Goal: Task Accomplishment & Management: Complete application form

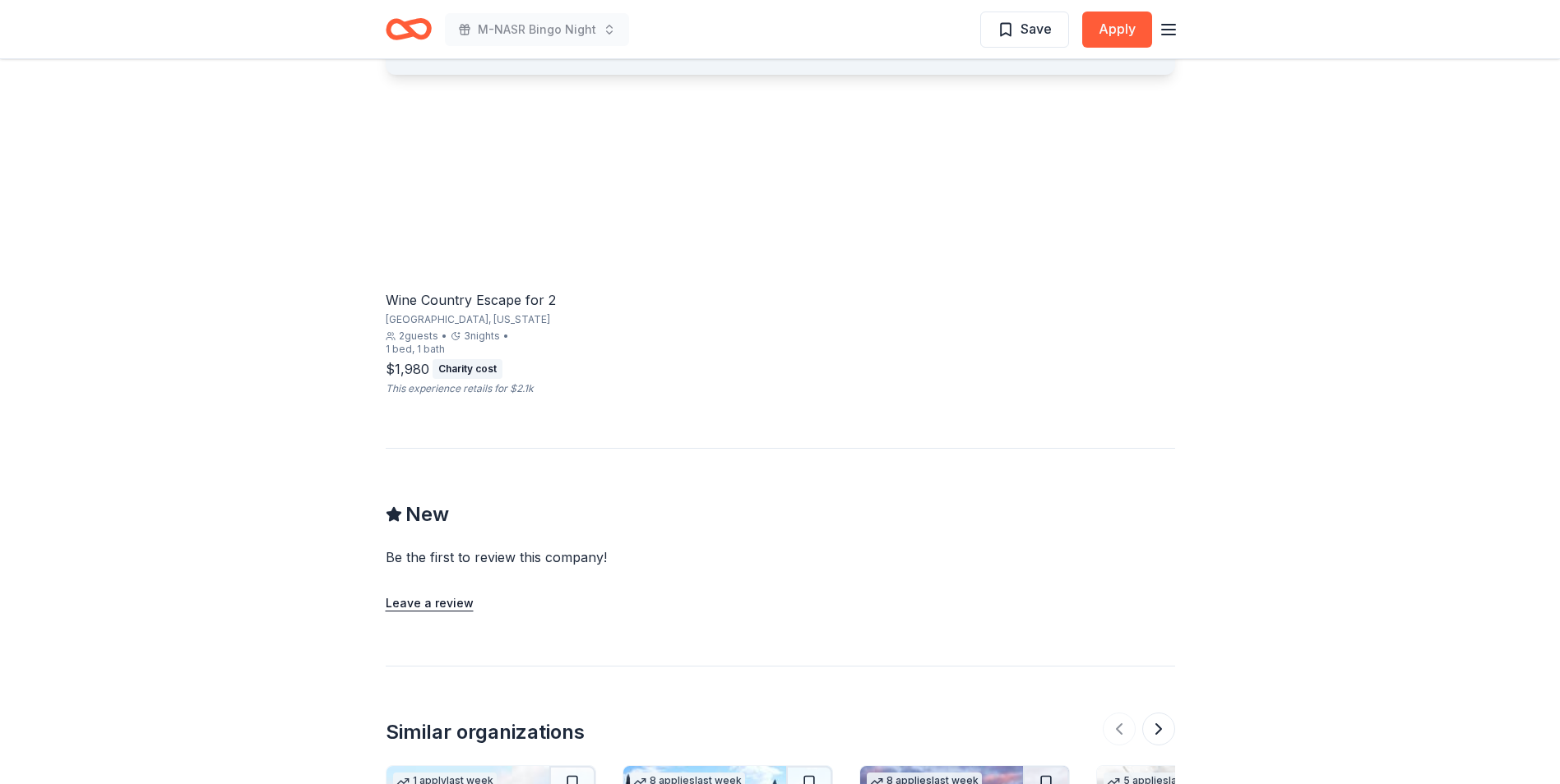
scroll to position [1069, 0]
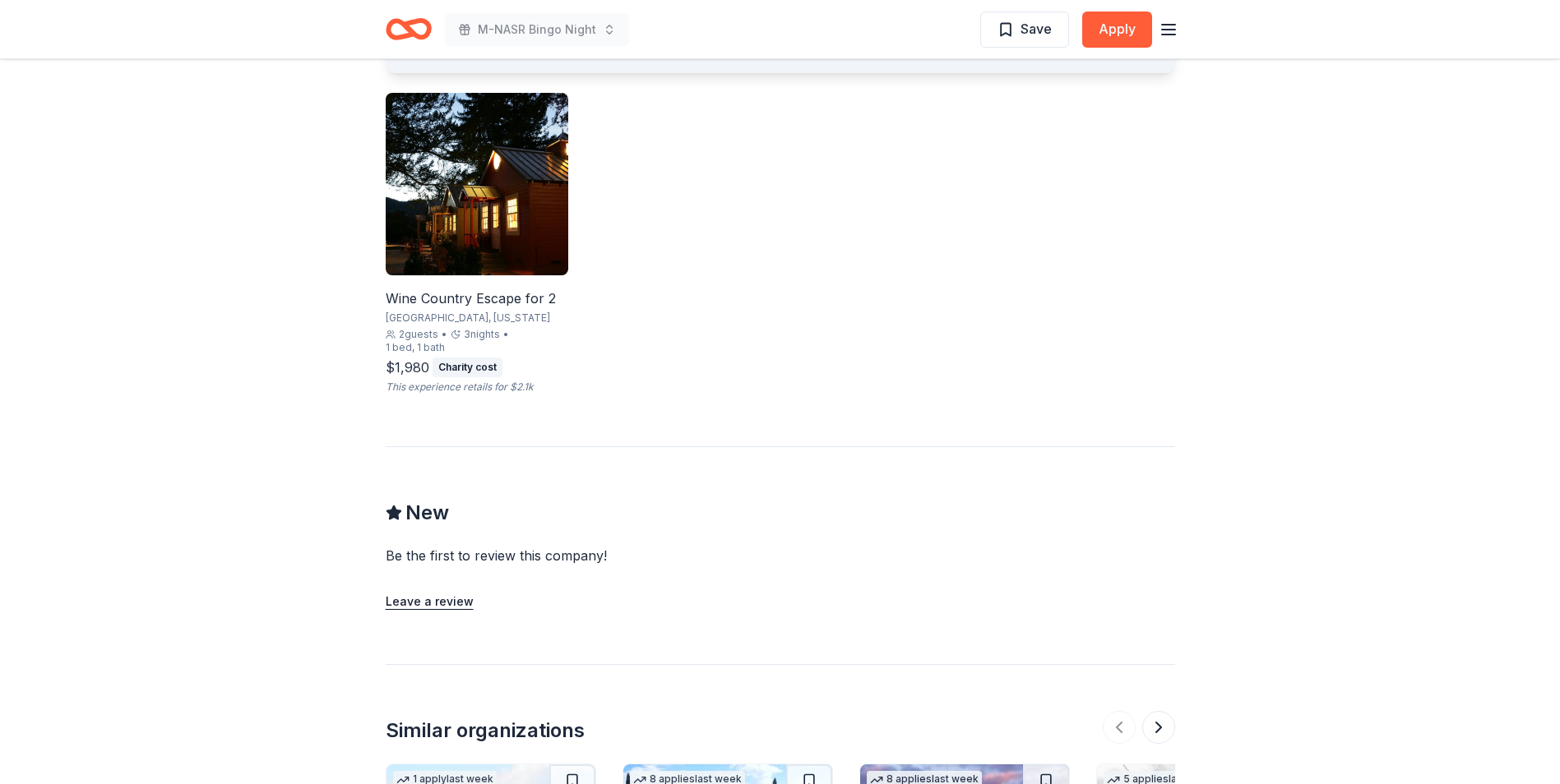
click at [449, 305] on div "Wine Country Escape for 2" at bounding box center [477, 298] width 182 height 20
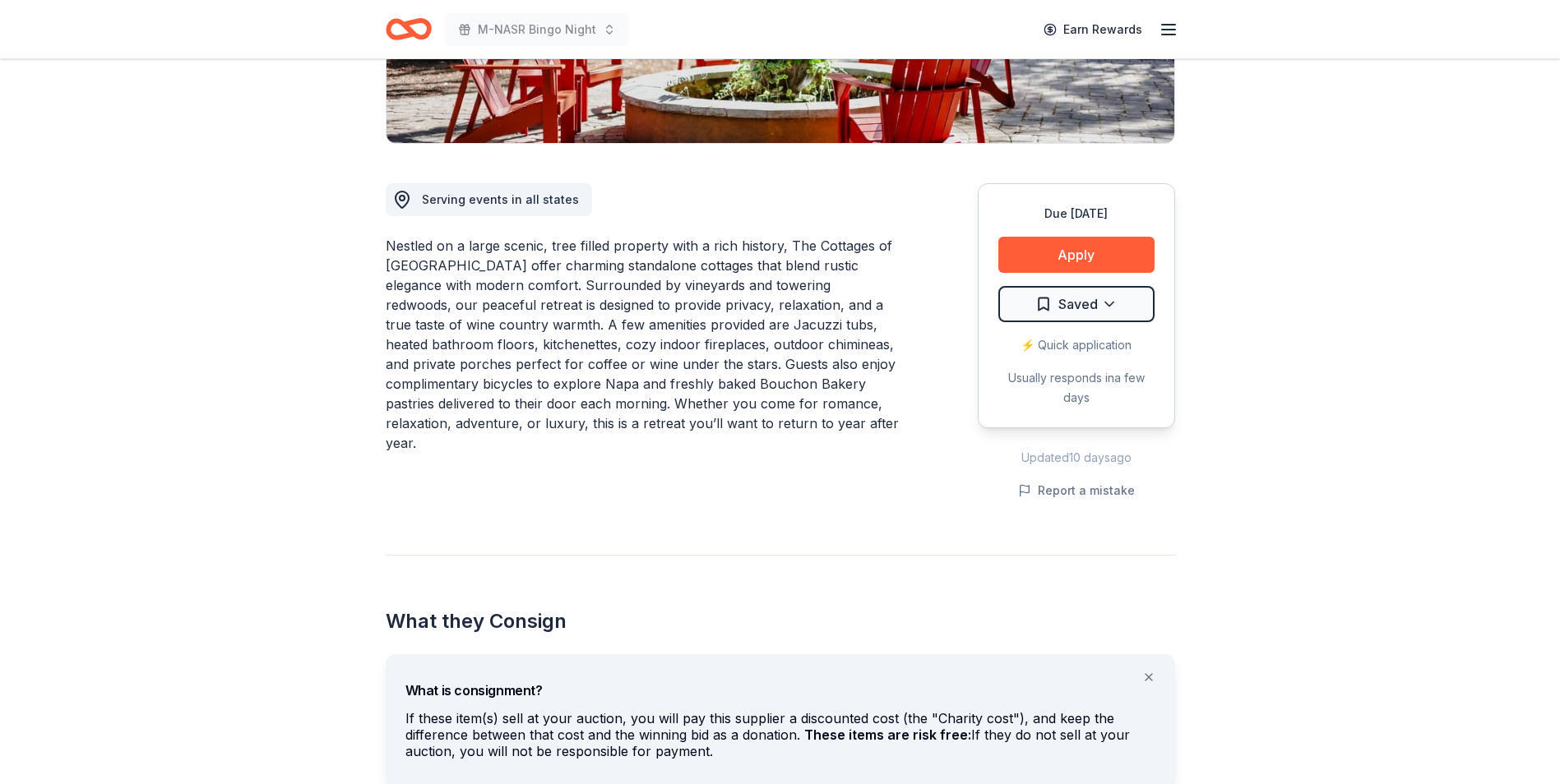
scroll to position [0, 0]
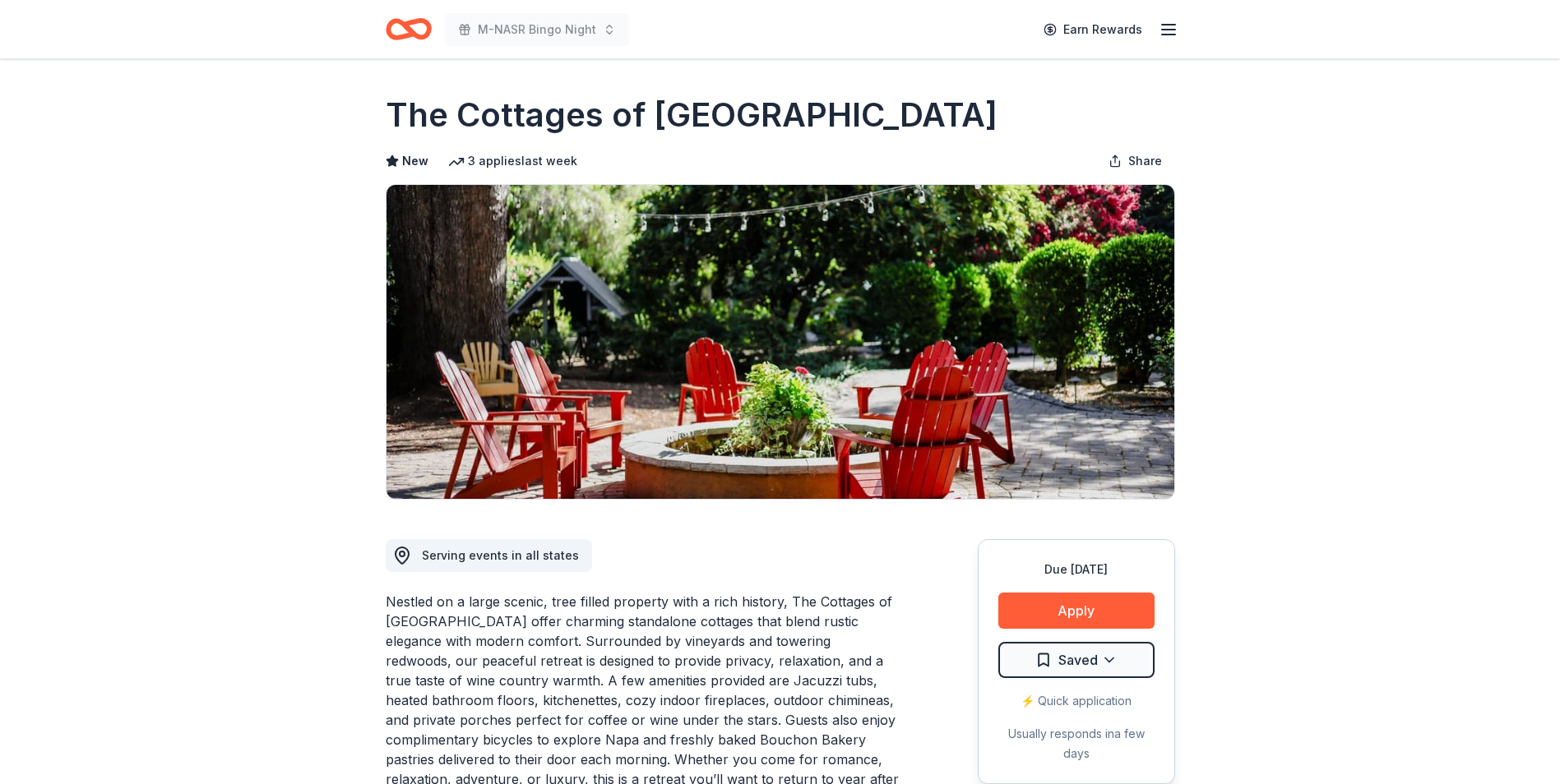
click at [411, 32] on icon "Home" at bounding box center [416, 28] width 25 height 16
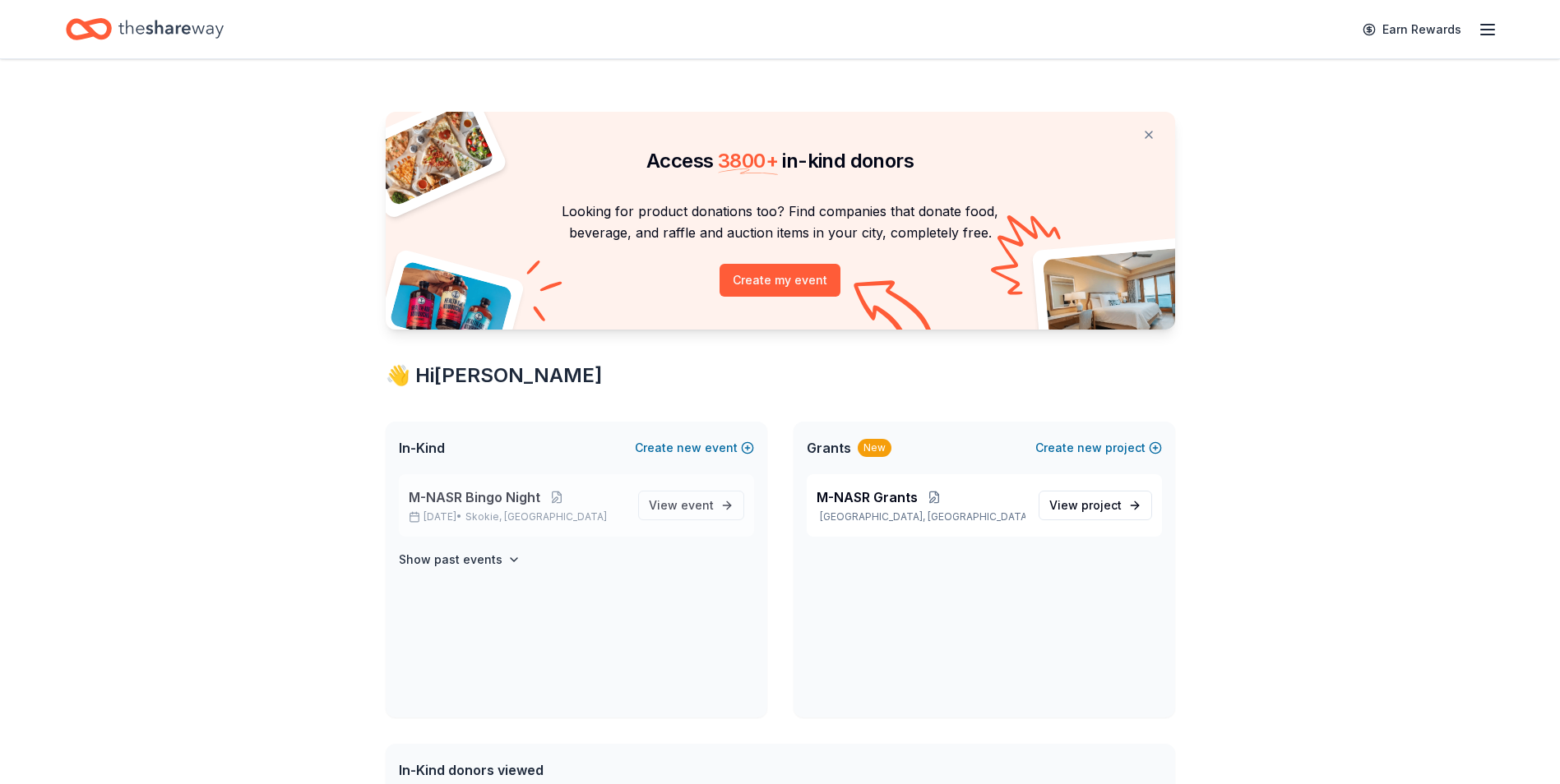
click at [479, 508] on div "M-NASR Bingo Night Nov 08, 2025 • Skokie, IL" at bounding box center [517, 506] width 216 height 36
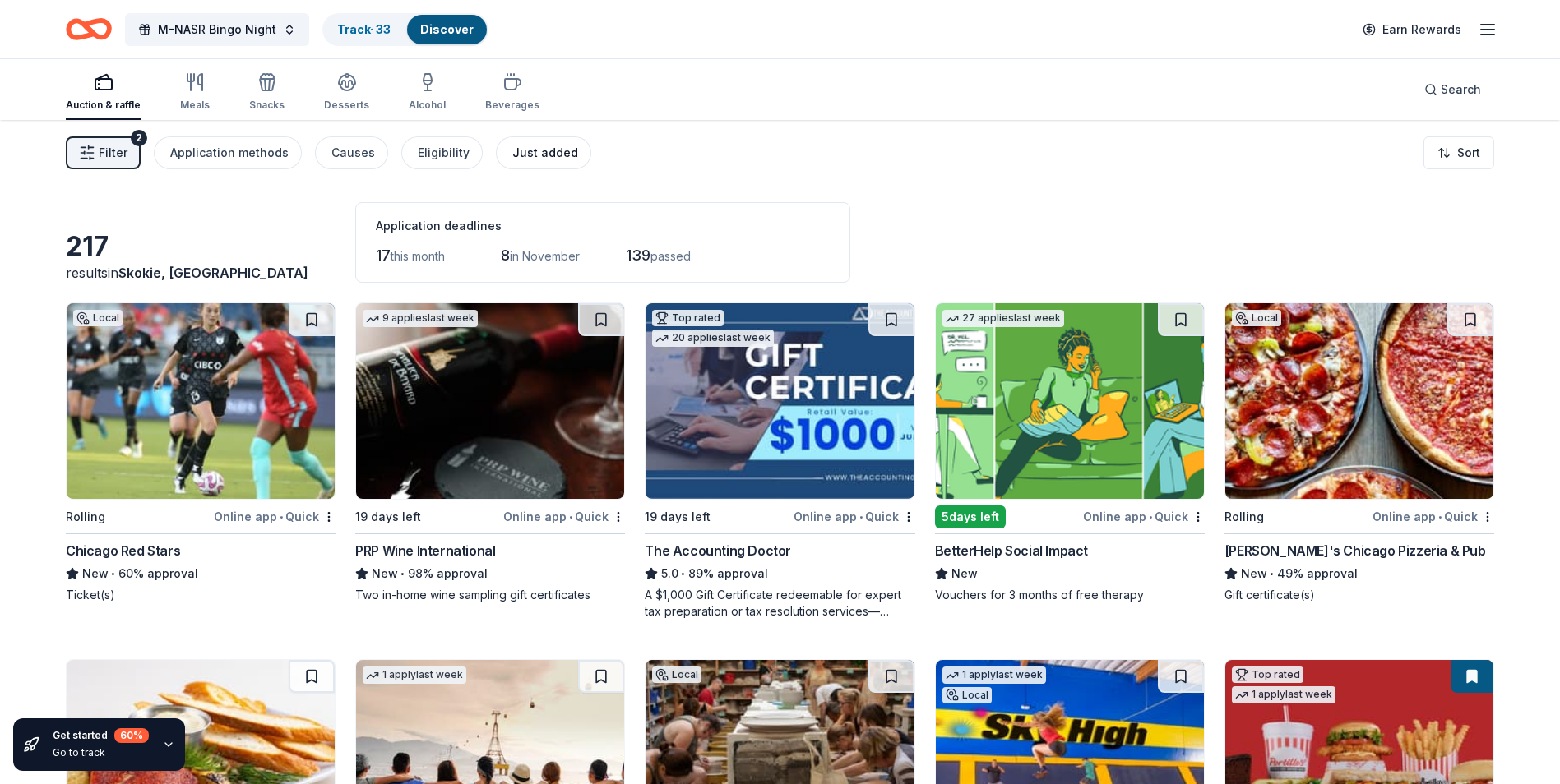
click at [517, 156] on div "Just added" at bounding box center [545, 152] width 66 height 20
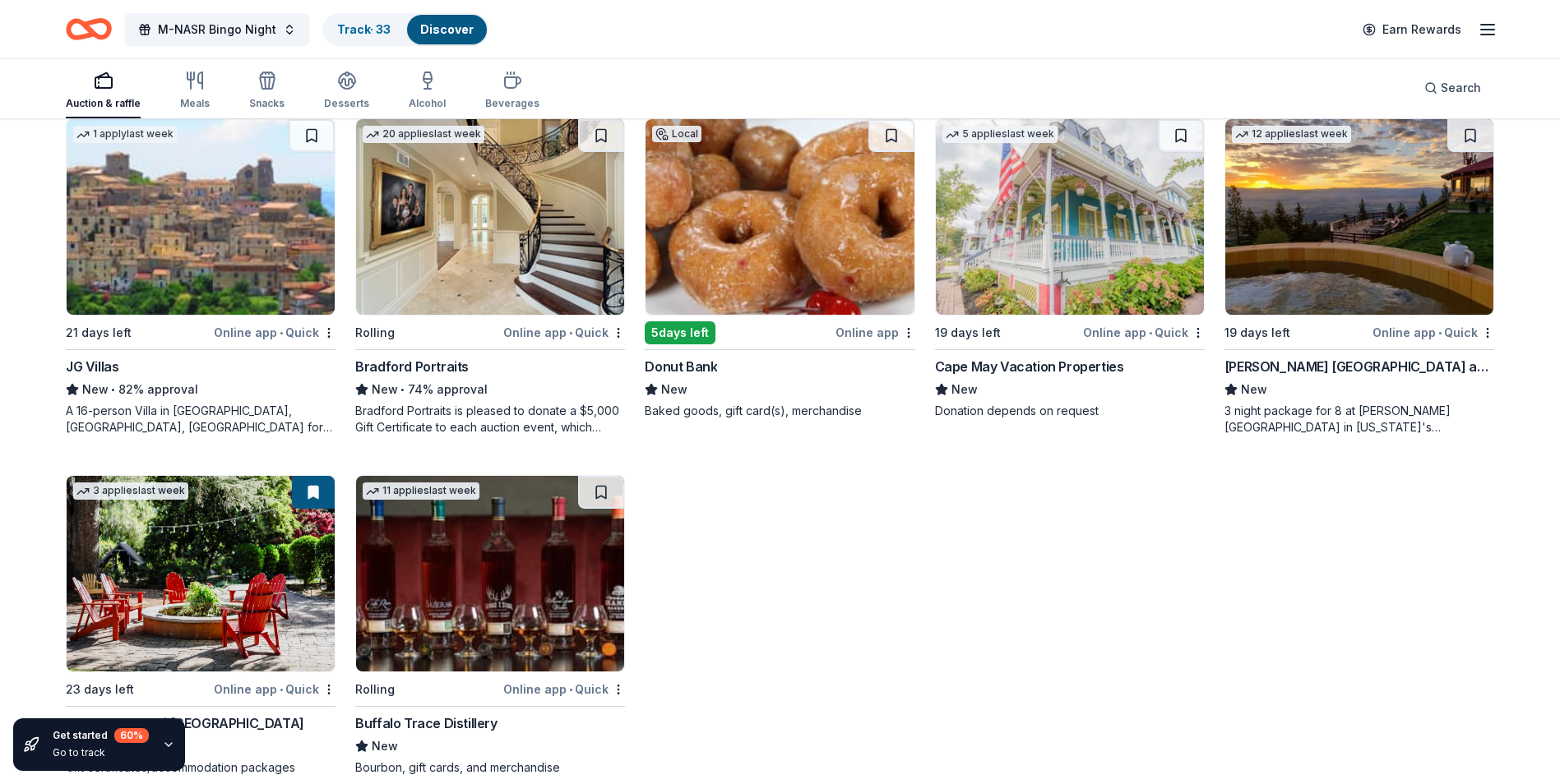
scroll to position [566, 0]
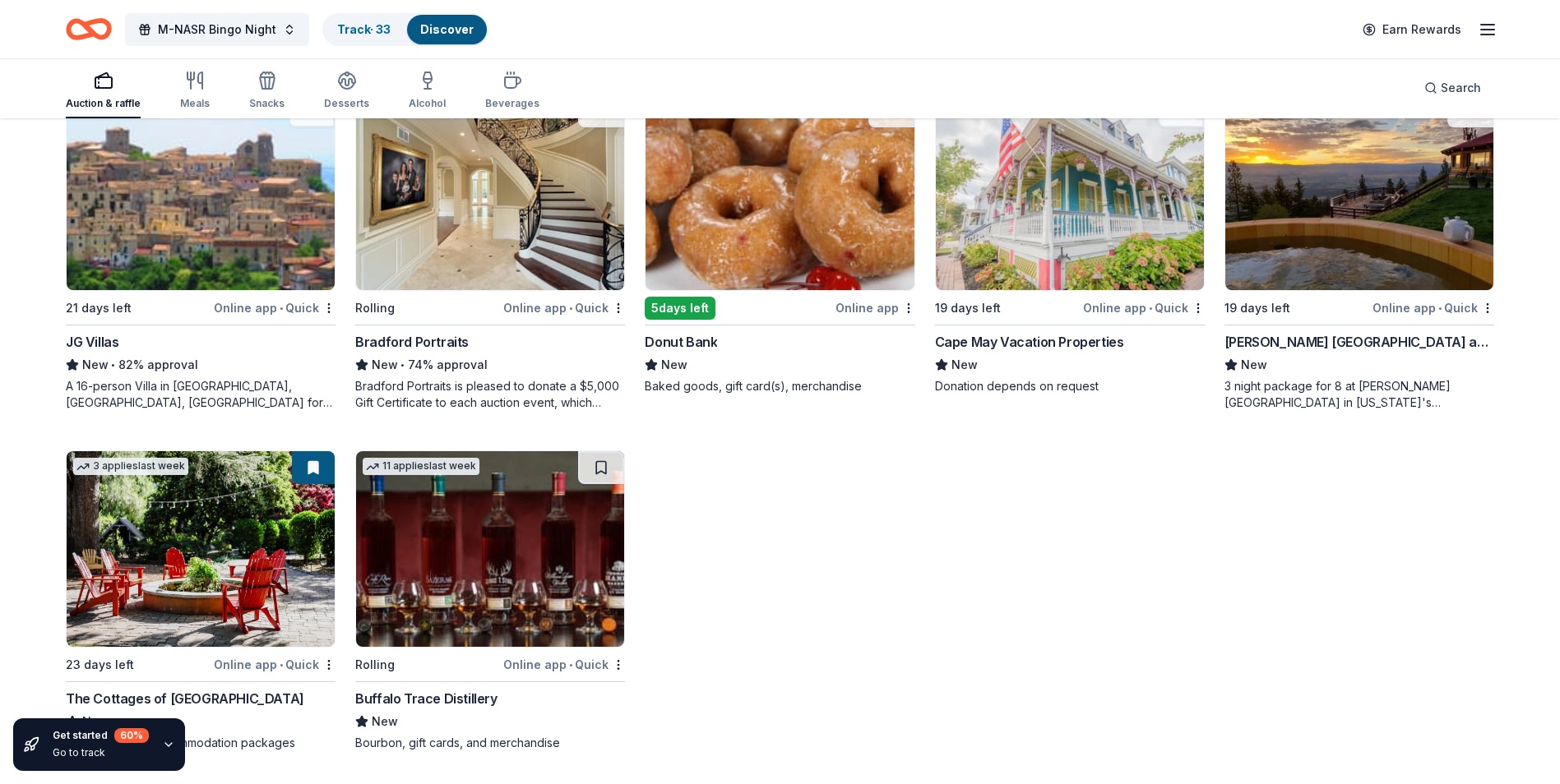
click at [682, 344] on div "Donut Bank" at bounding box center [681, 341] width 72 height 20
click at [496, 550] on img at bounding box center [490, 549] width 268 height 196
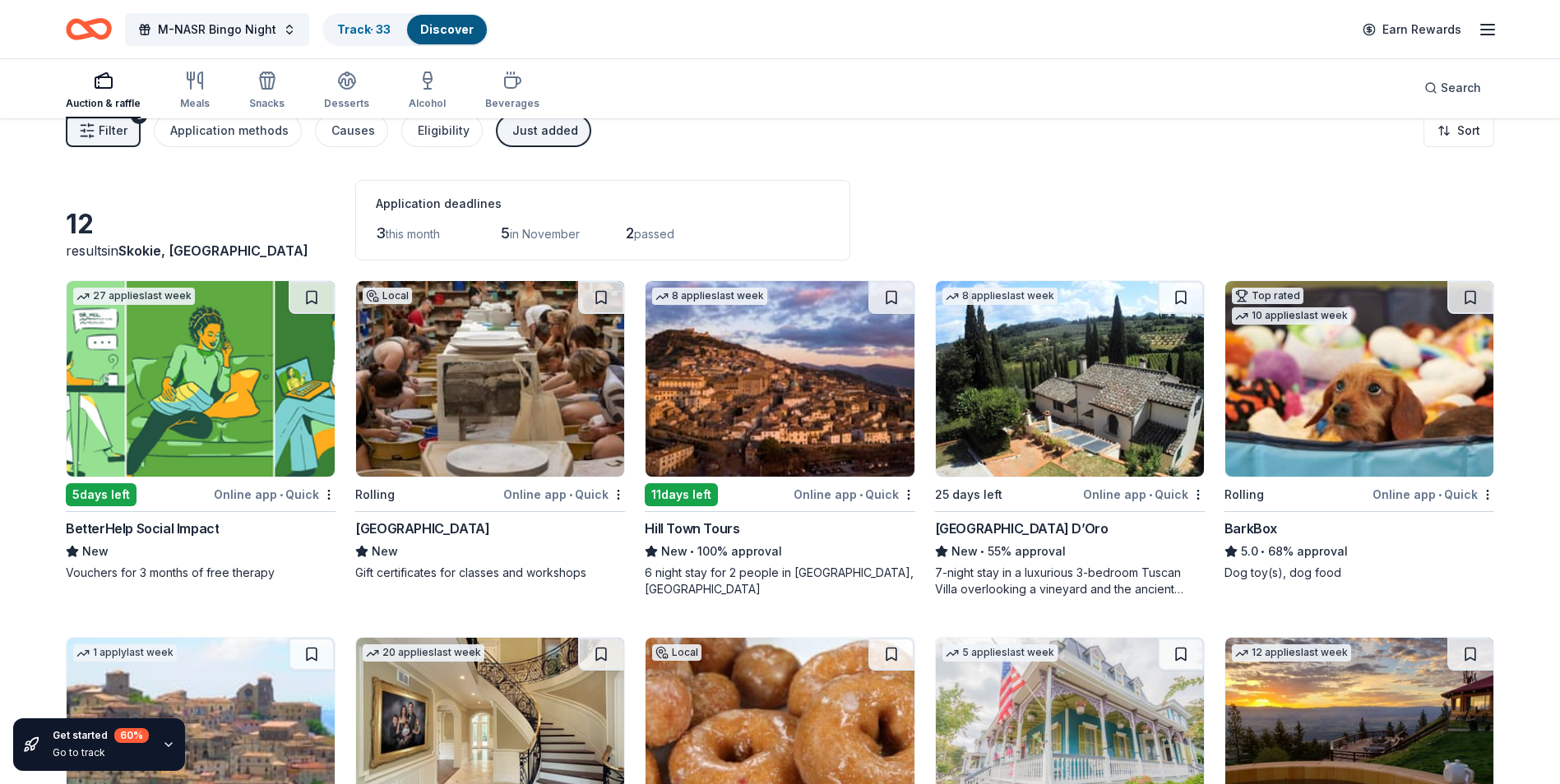
scroll to position [0, 0]
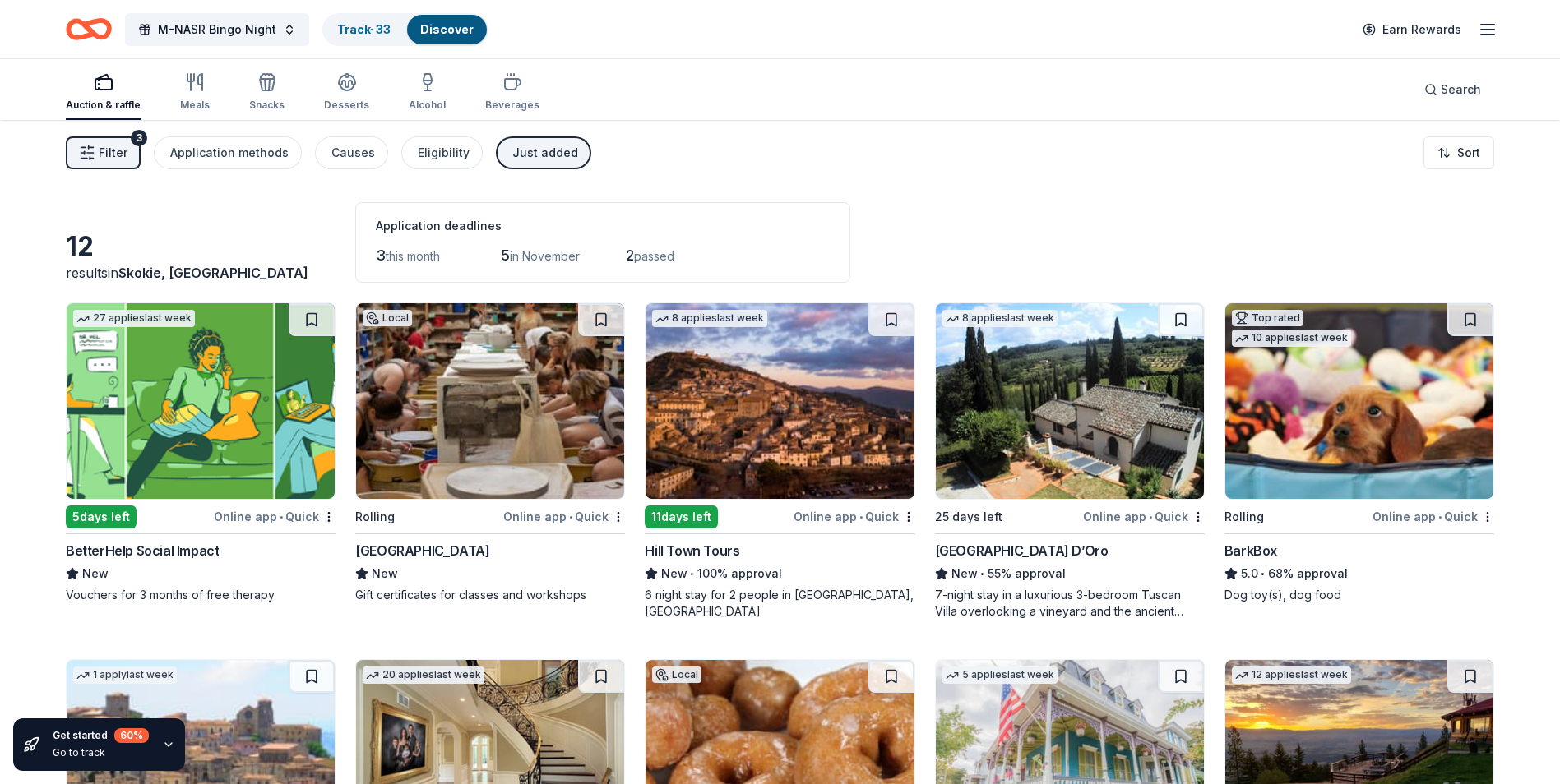
click at [512, 151] on div "Just added" at bounding box center [545, 152] width 66 height 20
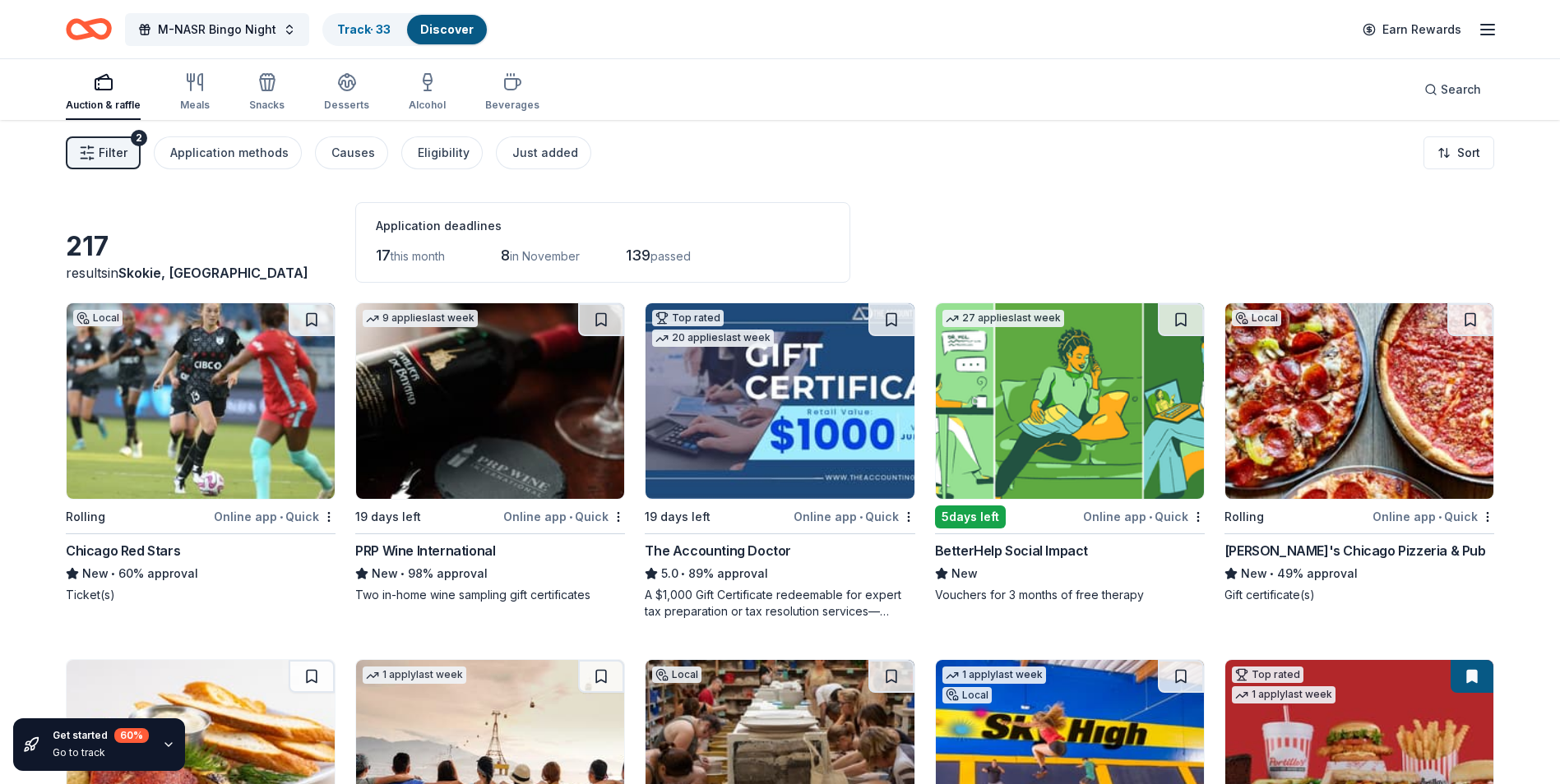
click at [1304, 549] on div "Georgio's Chicago Pizzeria & Pub" at bounding box center [1355, 550] width 261 height 20
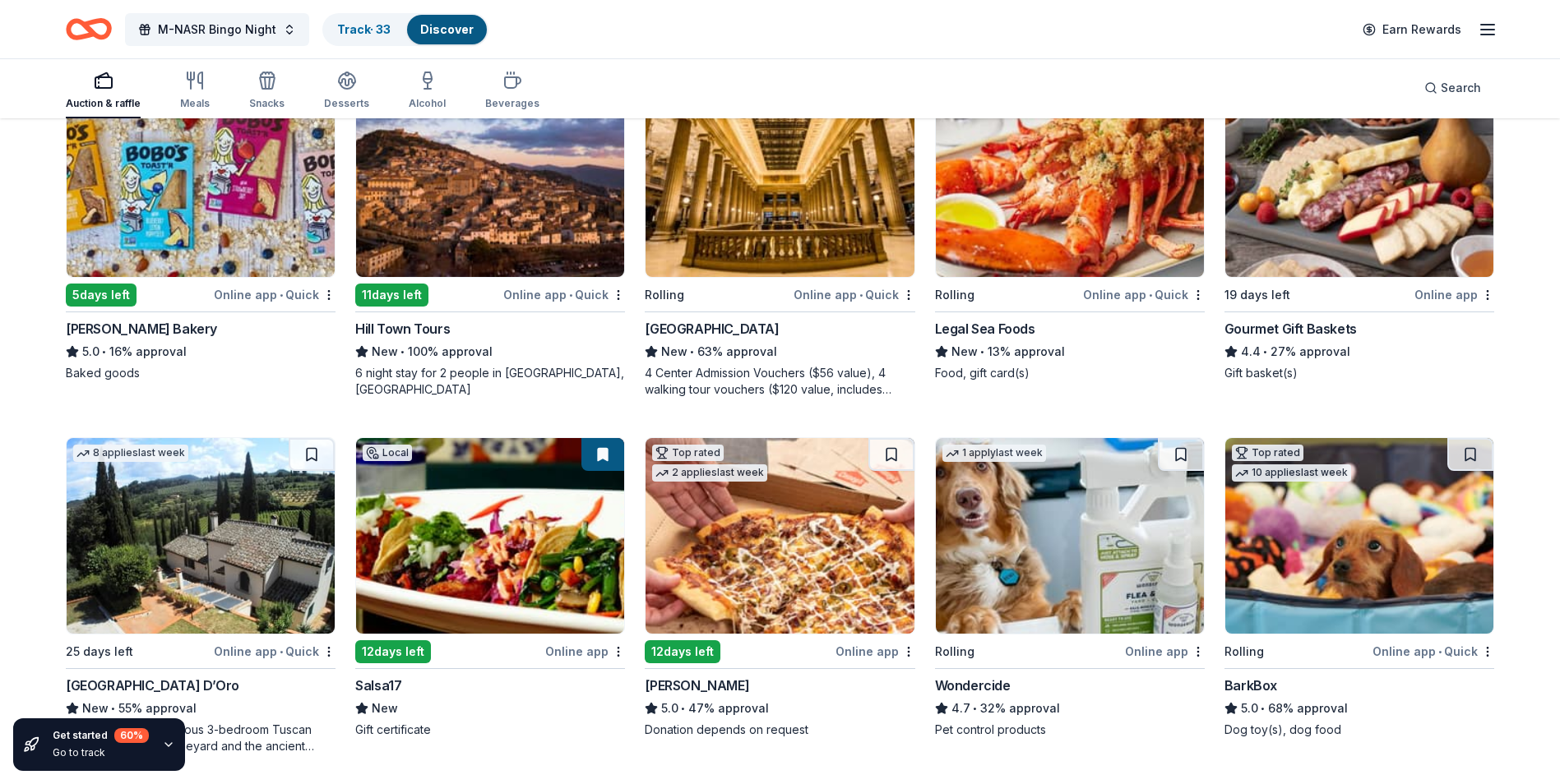
scroll to position [987, 0]
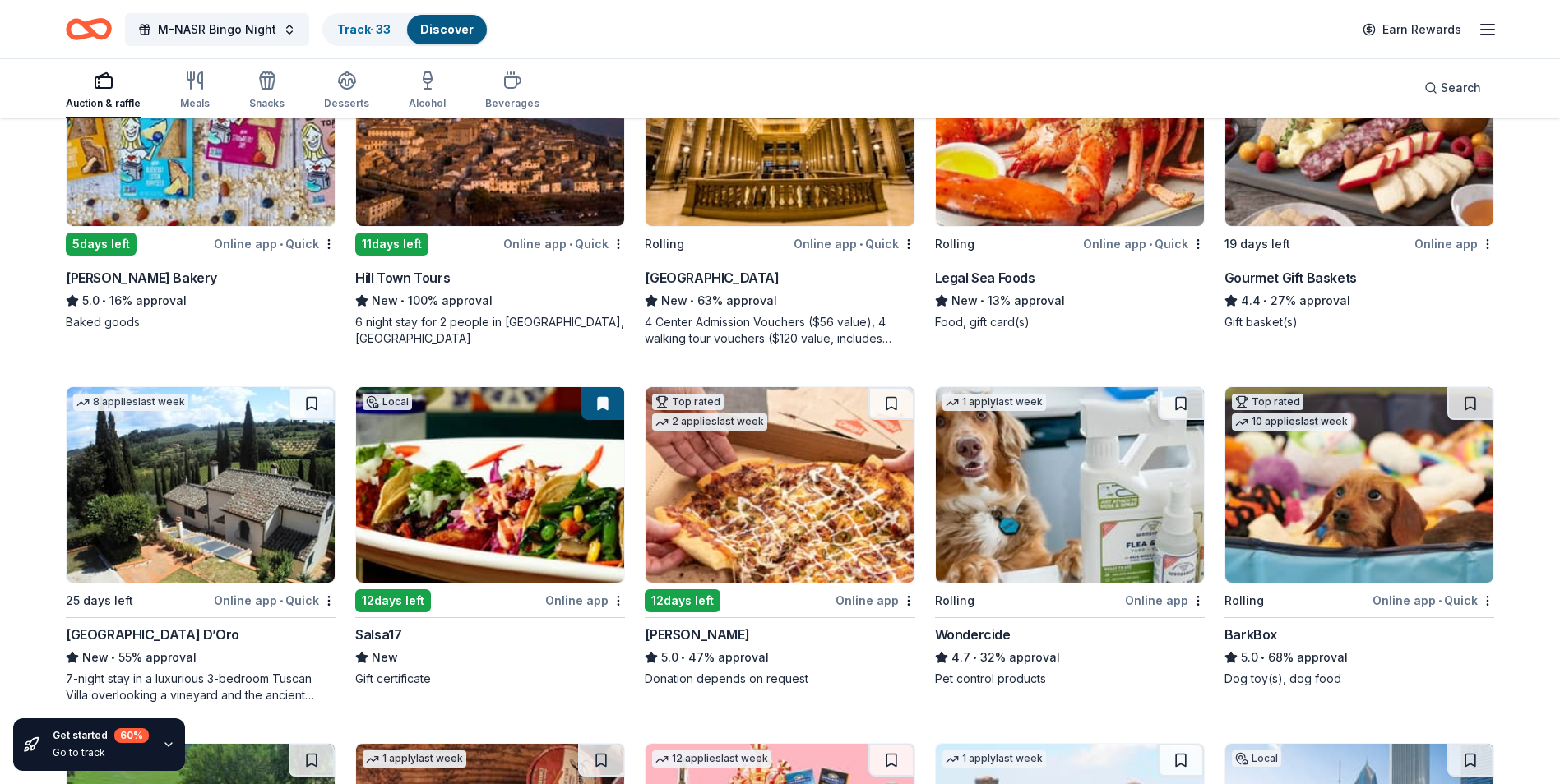
click at [777, 548] on img at bounding box center [780, 485] width 268 height 196
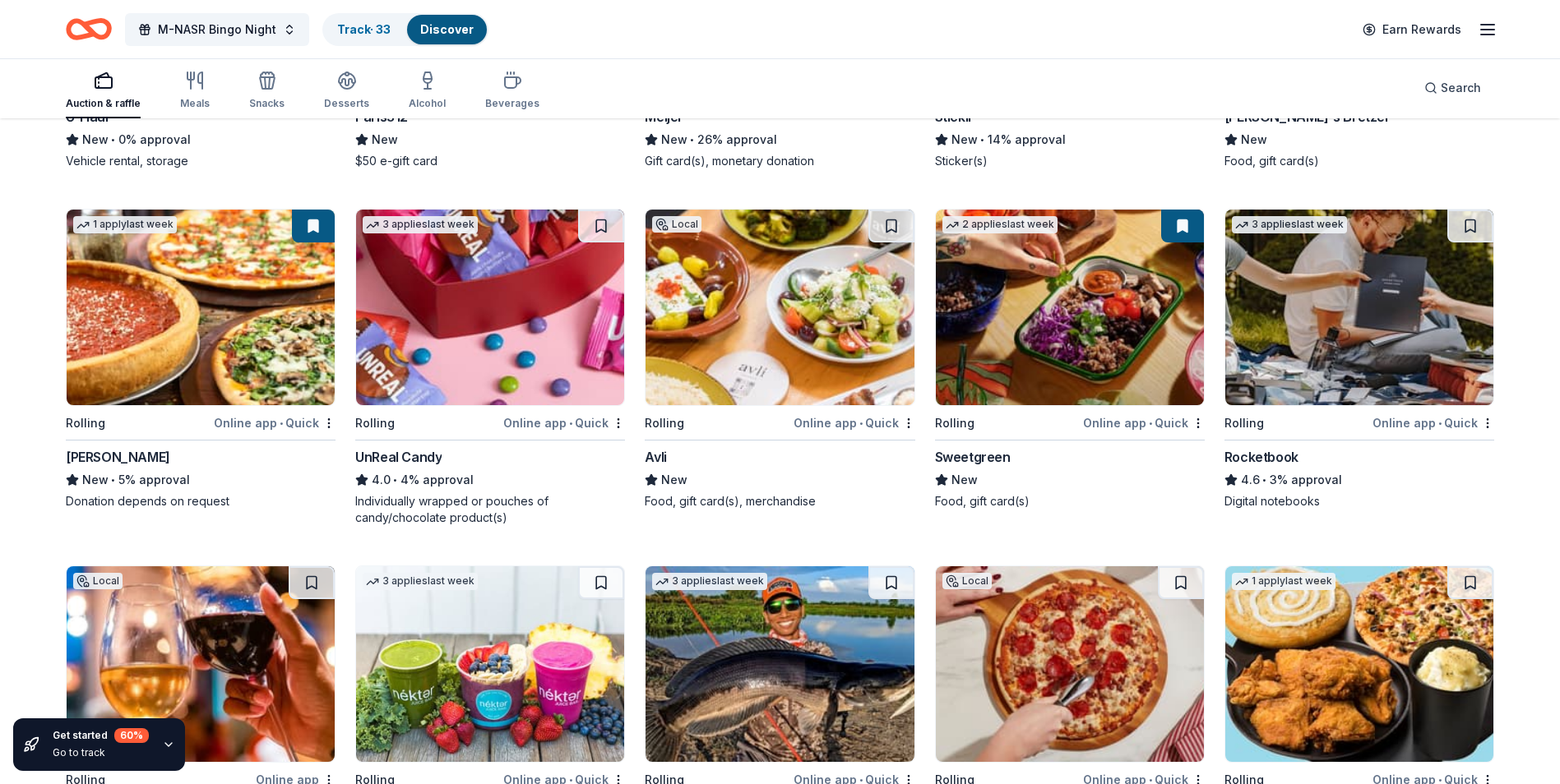
scroll to position [5033, 0]
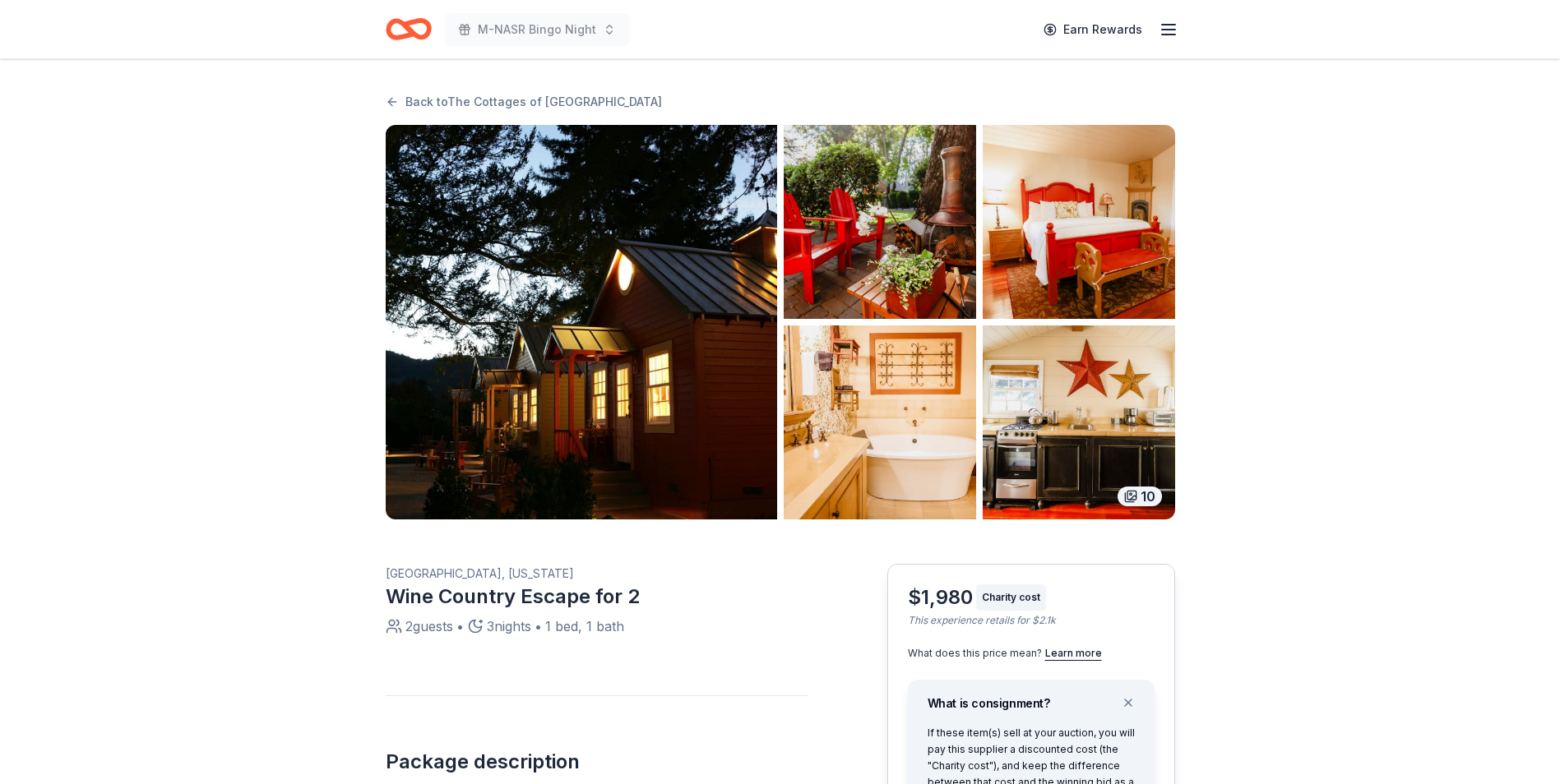
click at [1116, 430] on img "button" at bounding box center [1079, 422] width 193 height 194
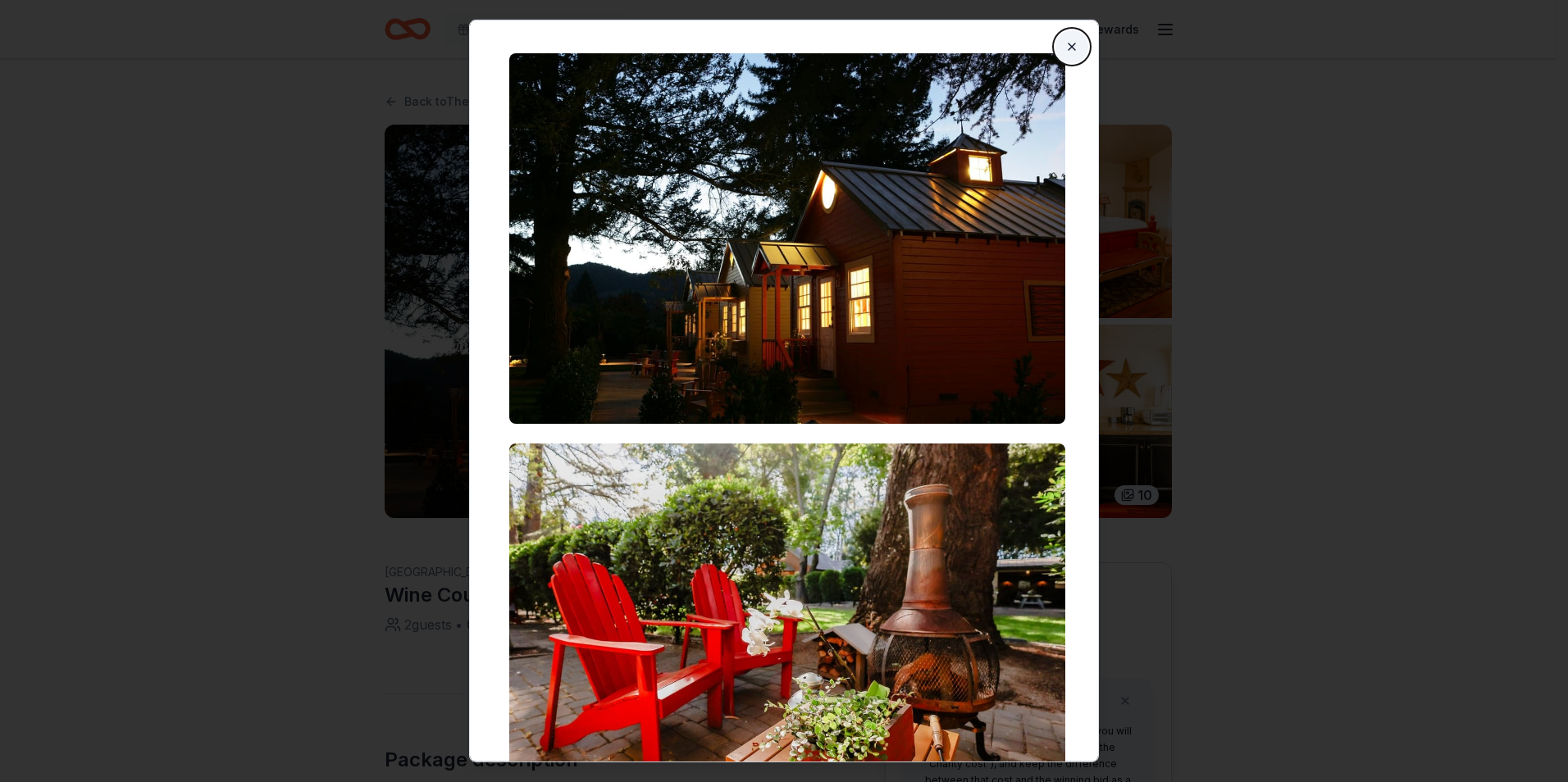
click at [1059, 40] on button "Close" at bounding box center [1072, 46] width 33 height 33
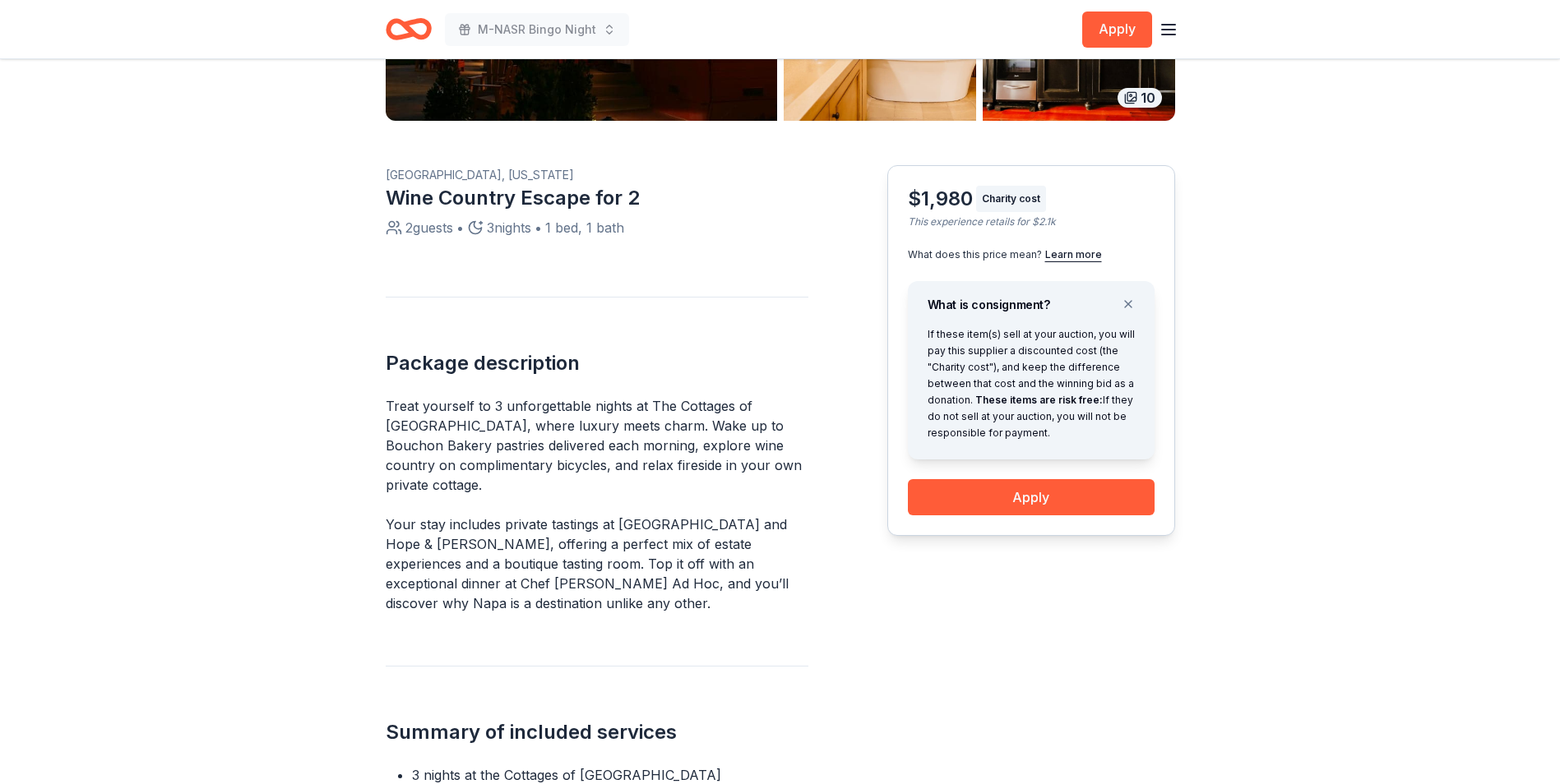
scroll to position [17, 0]
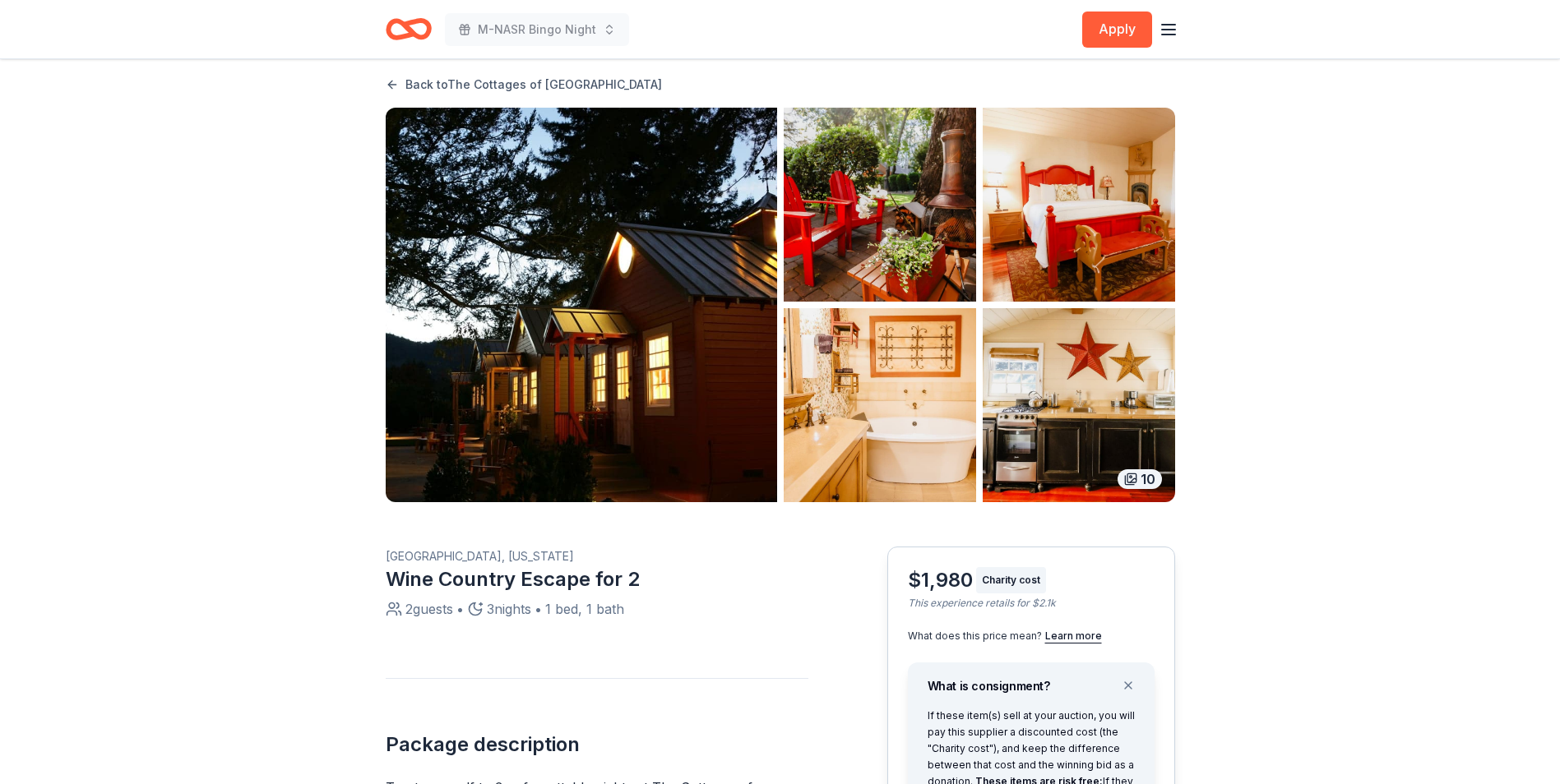
click at [423, 82] on link "Back to The Cottages of Napa Valley" at bounding box center [524, 85] width 276 height 20
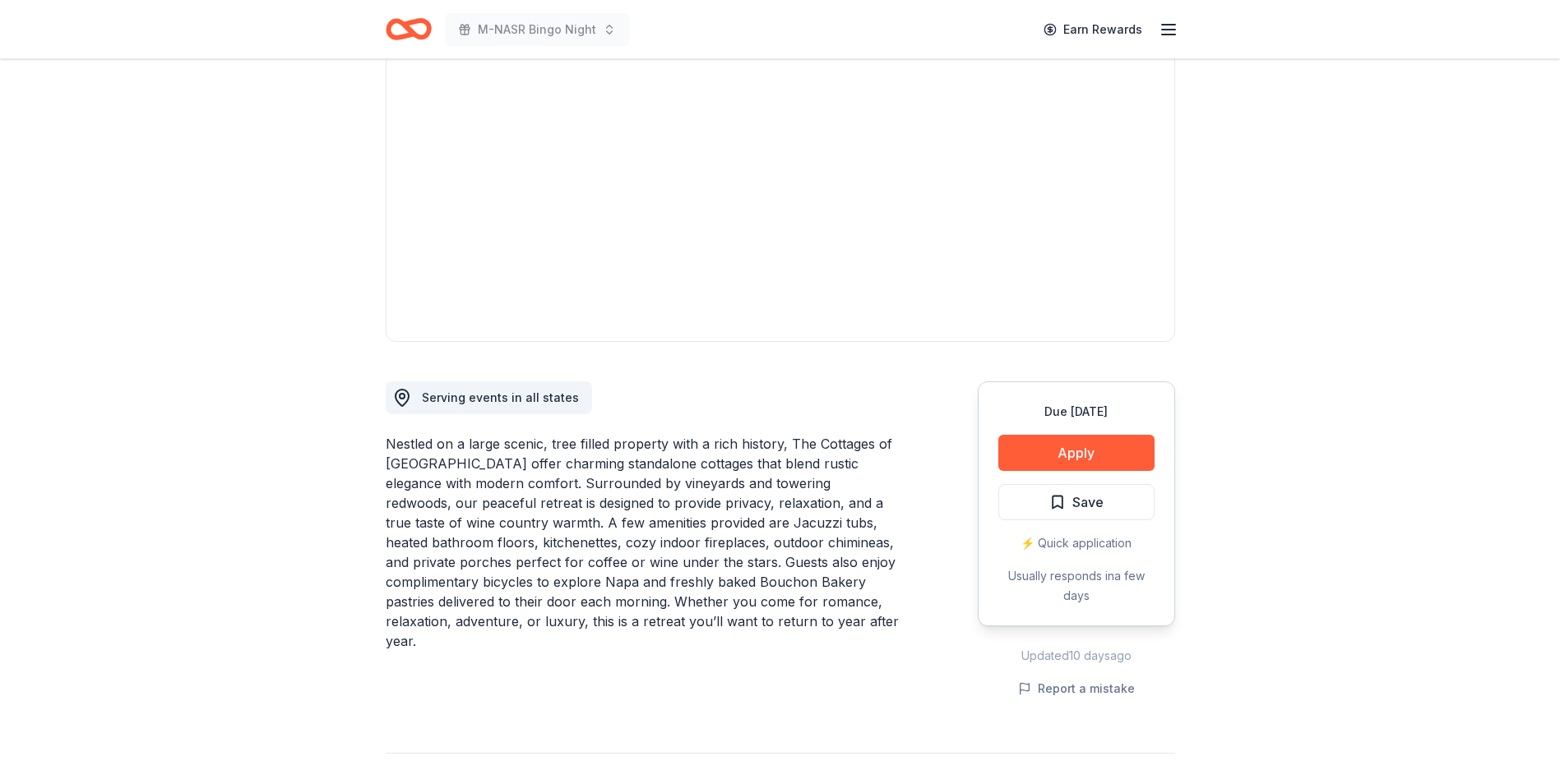
scroll to position [165, 0]
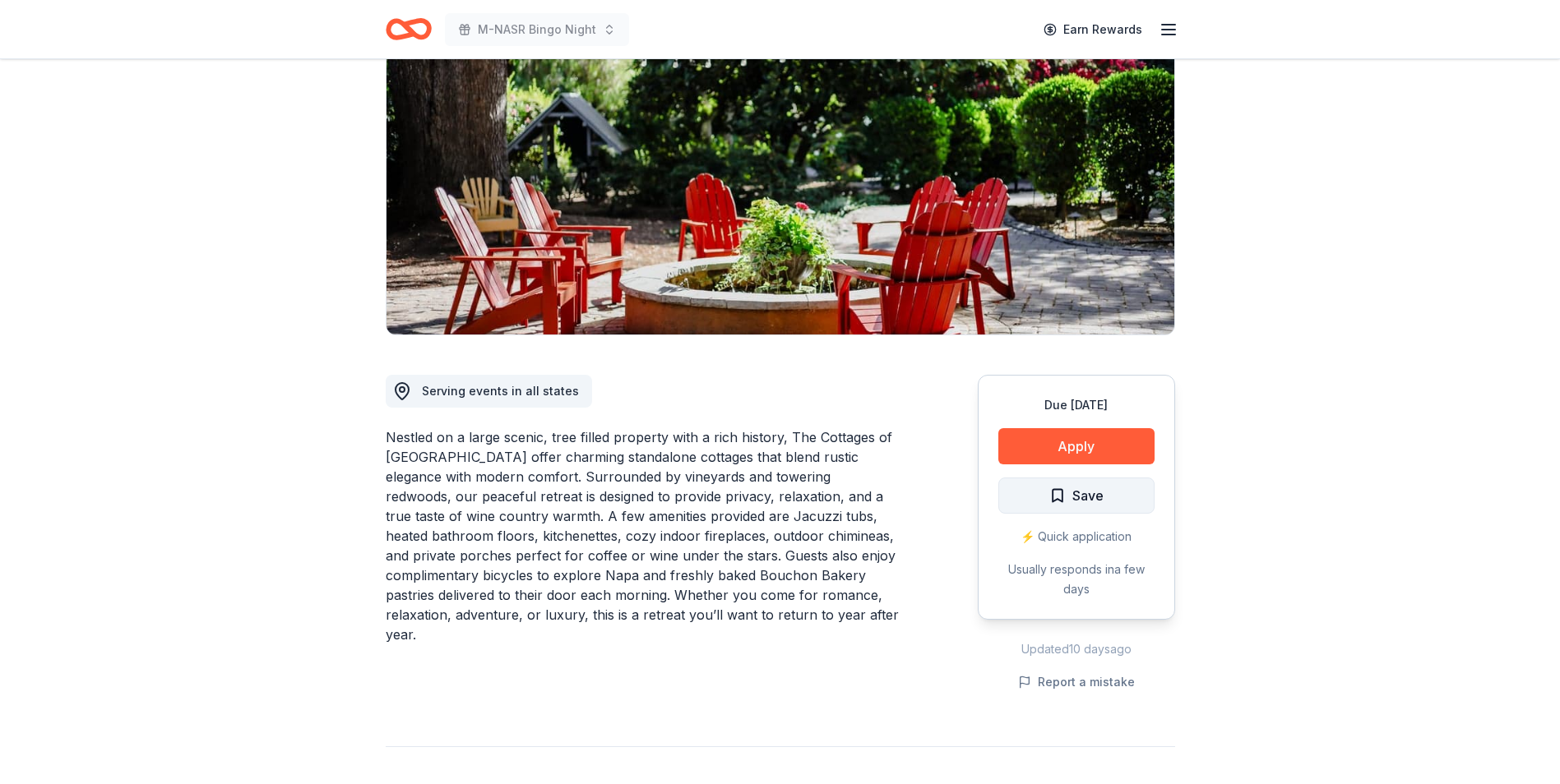
click at [1076, 499] on span "Save" at bounding box center [1087, 495] width 31 height 22
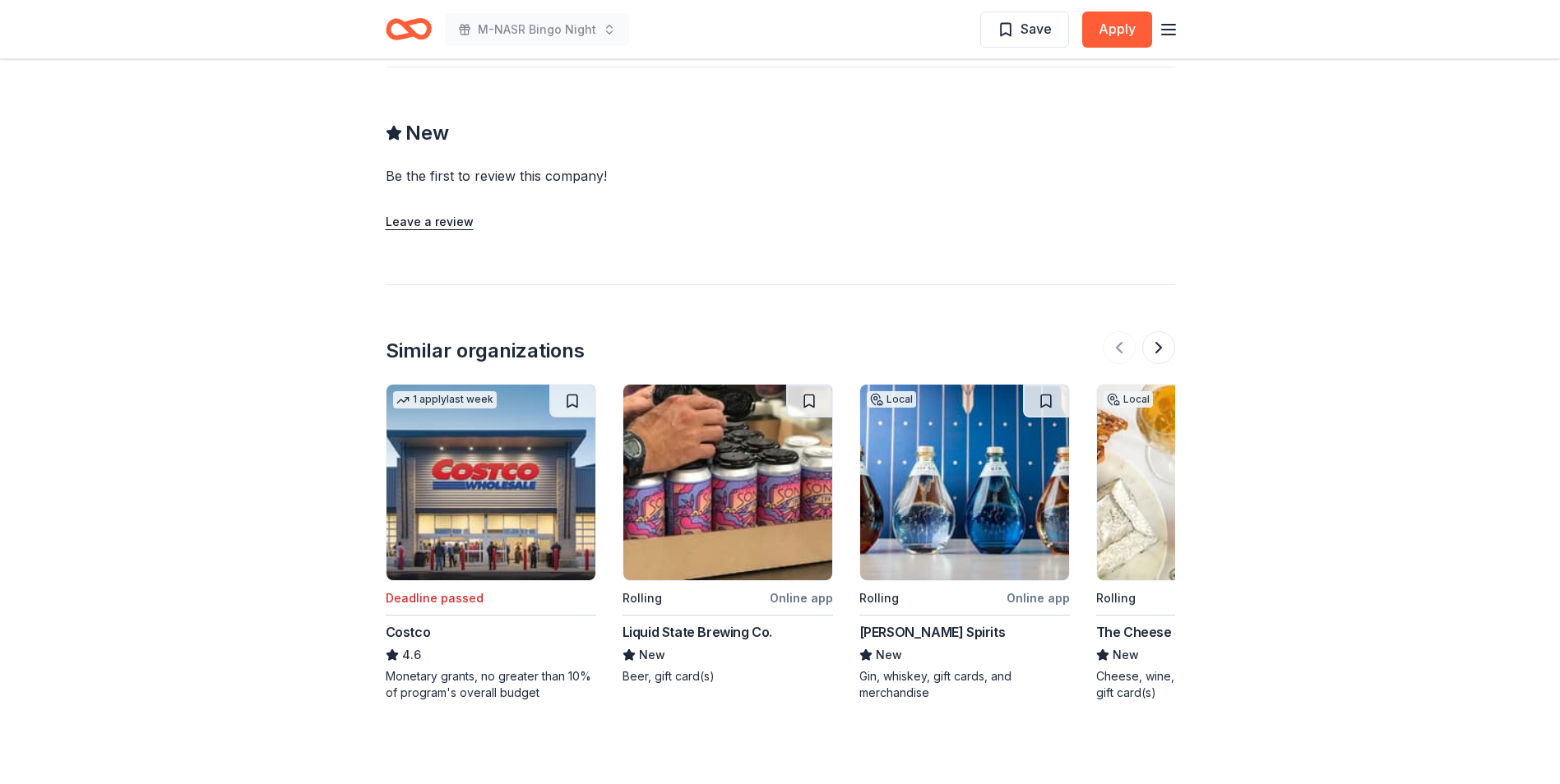
scroll to position [1315, 0]
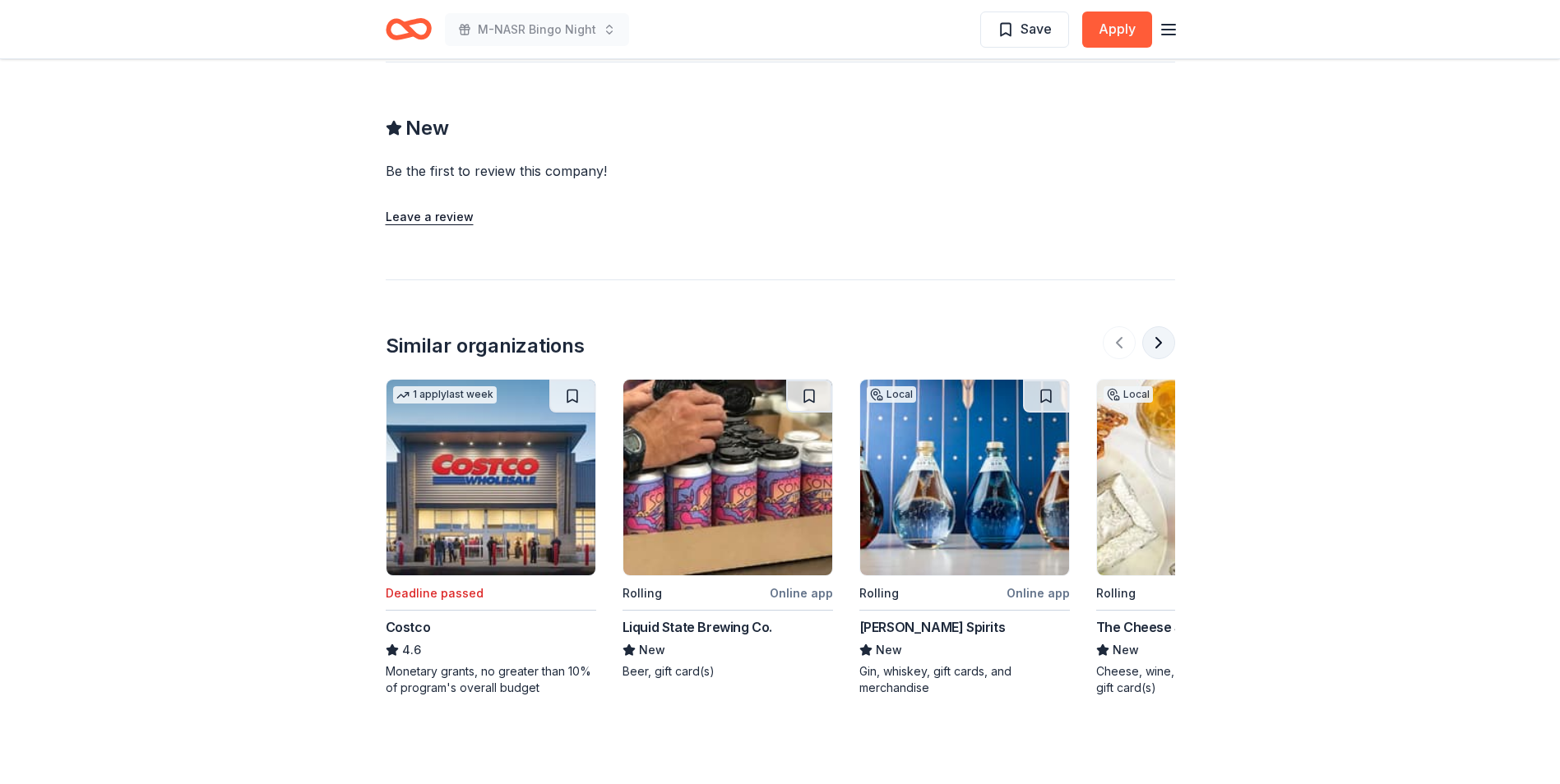
click at [1157, 349] on button at bounding box center [1158, 342] width 33 height 33
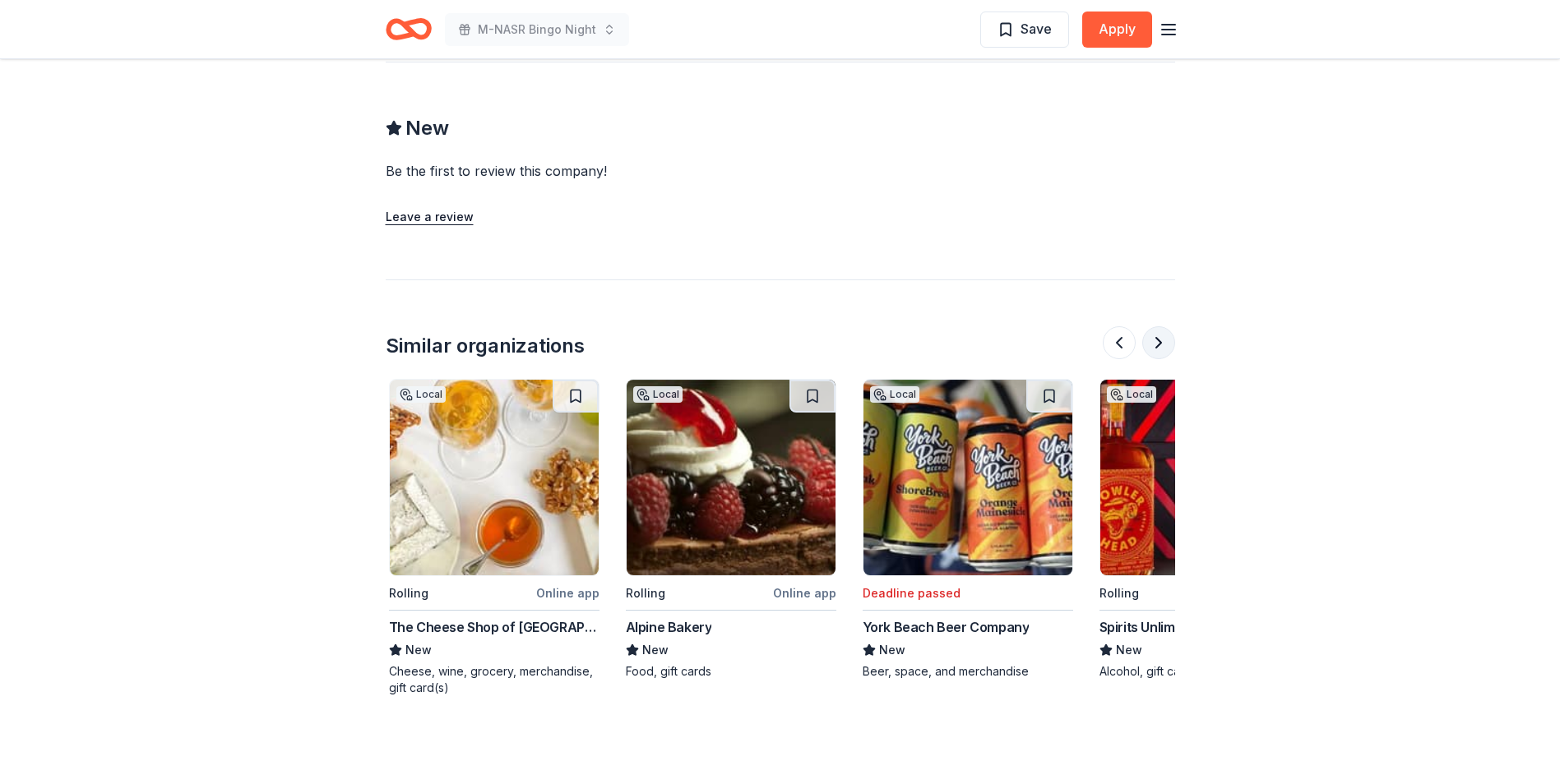
scroll to position [0, 711]
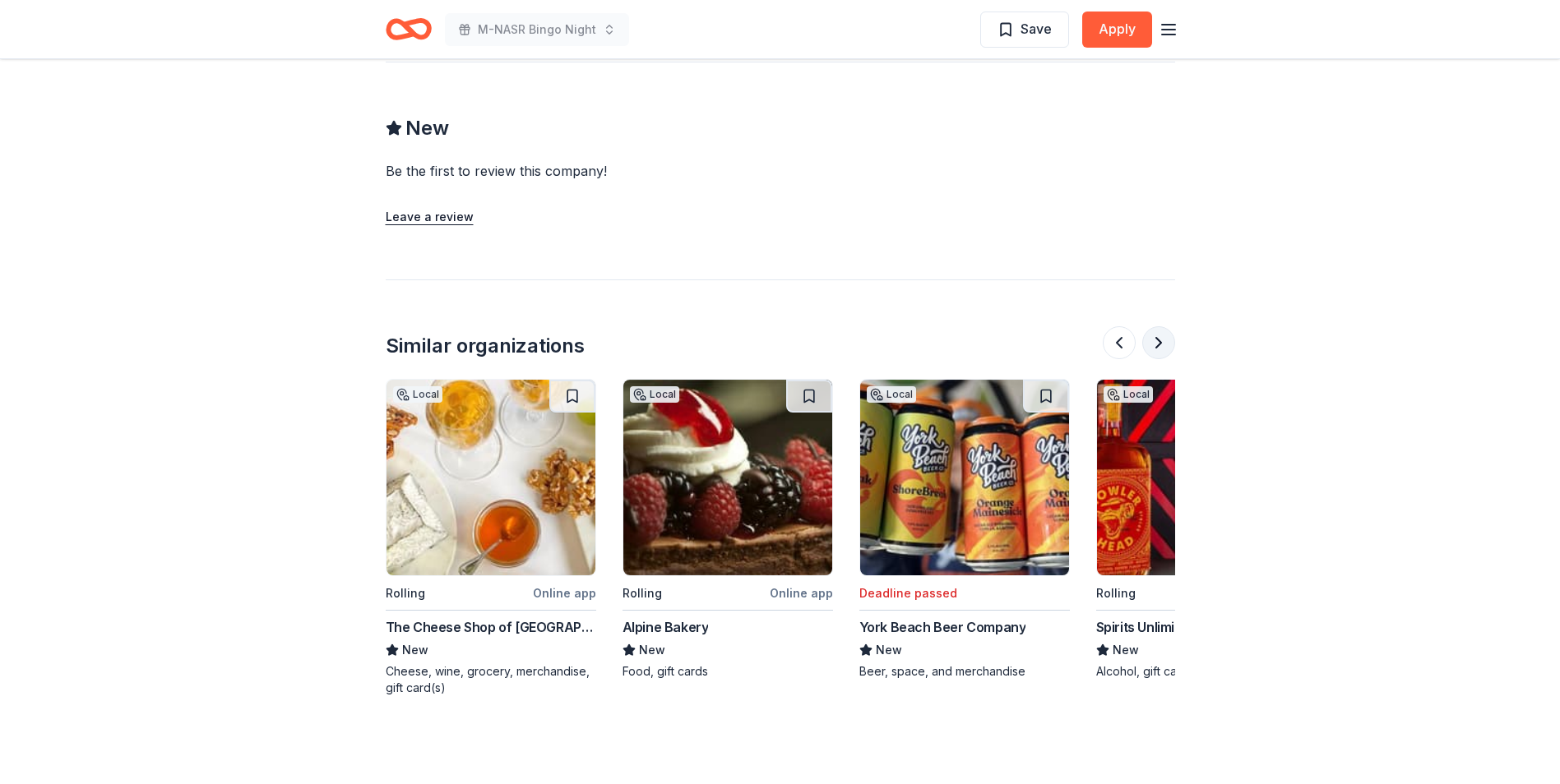
click at [1158, 353] on button at bounding box center [1158, 342] width 33 height 33
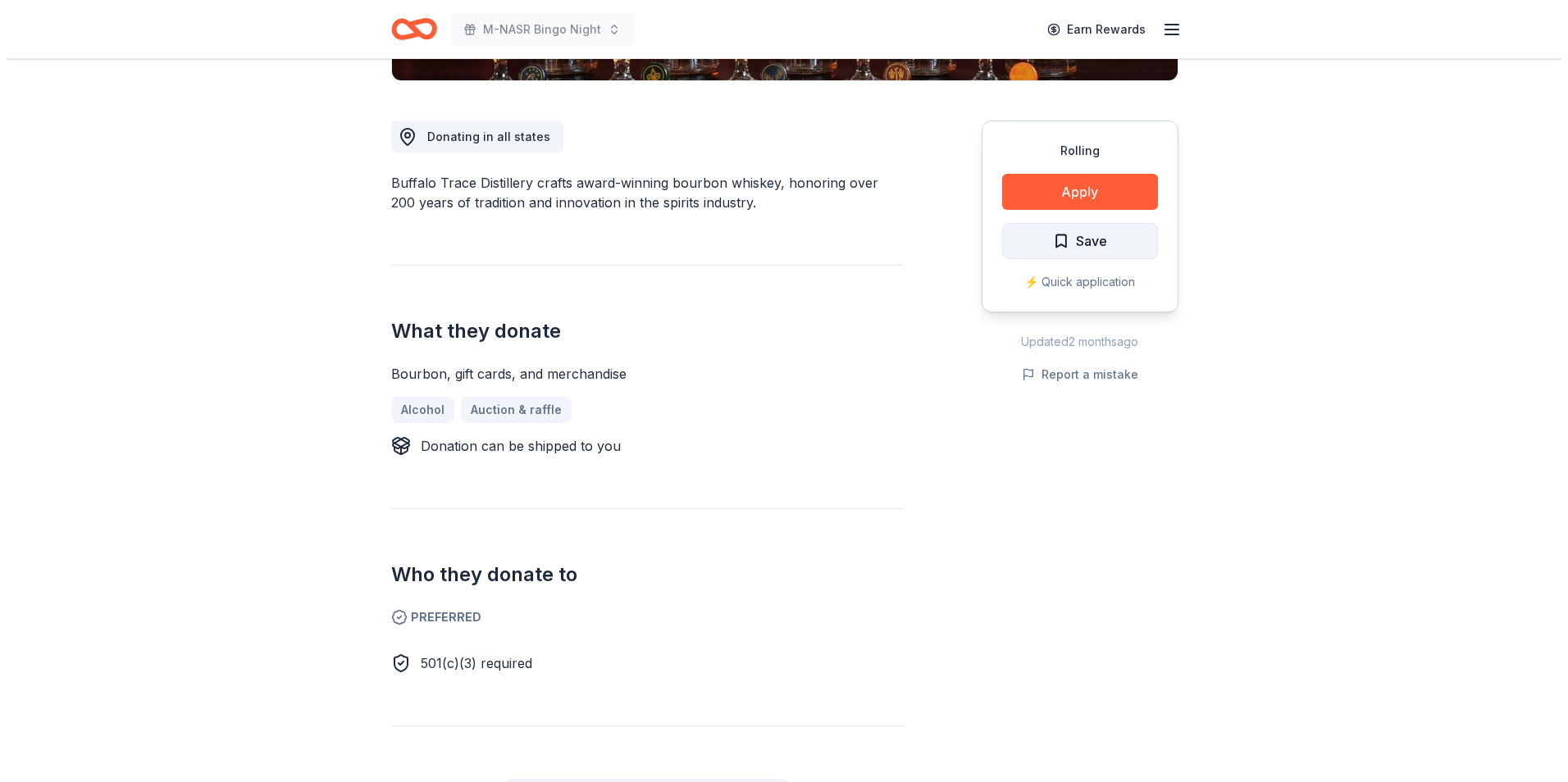
scroll to position [410, 0]
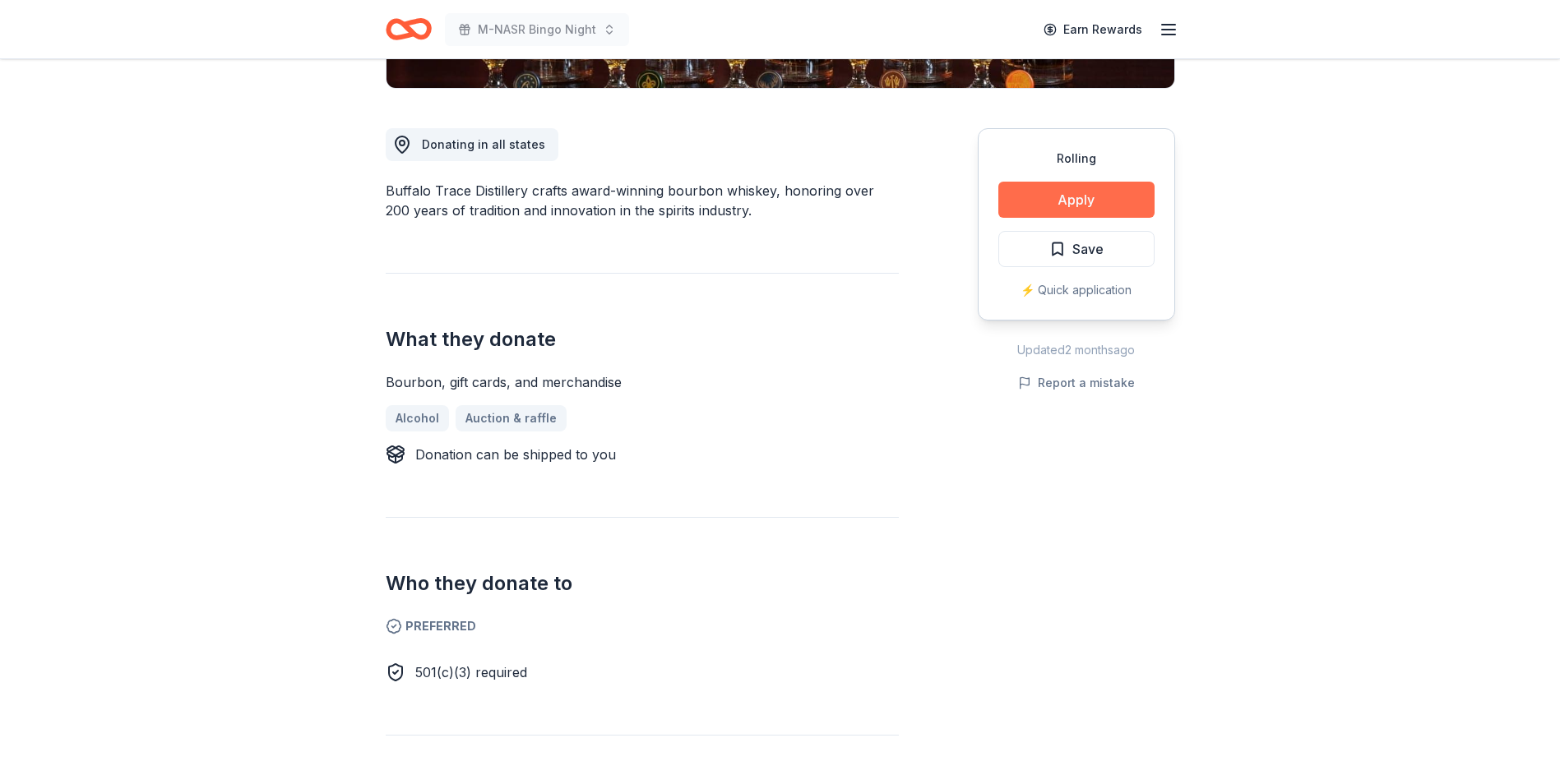
click at [1056, 201] on button "Apply" at bounding box center [1077, 199] width 156 height 36
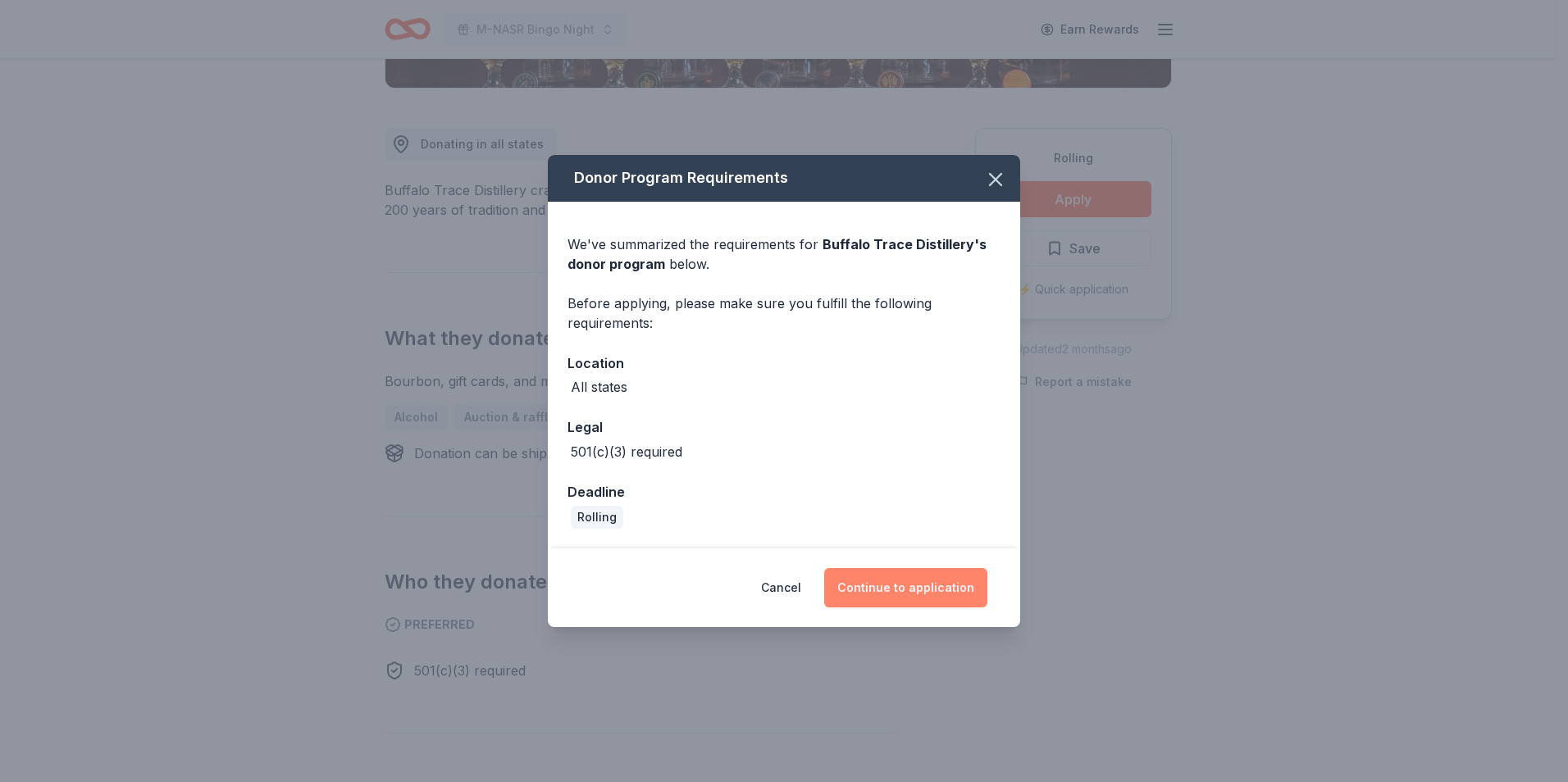
click at [904, 593] on button "Continue to application" at bounding box center [906, 588] width 163 height 39
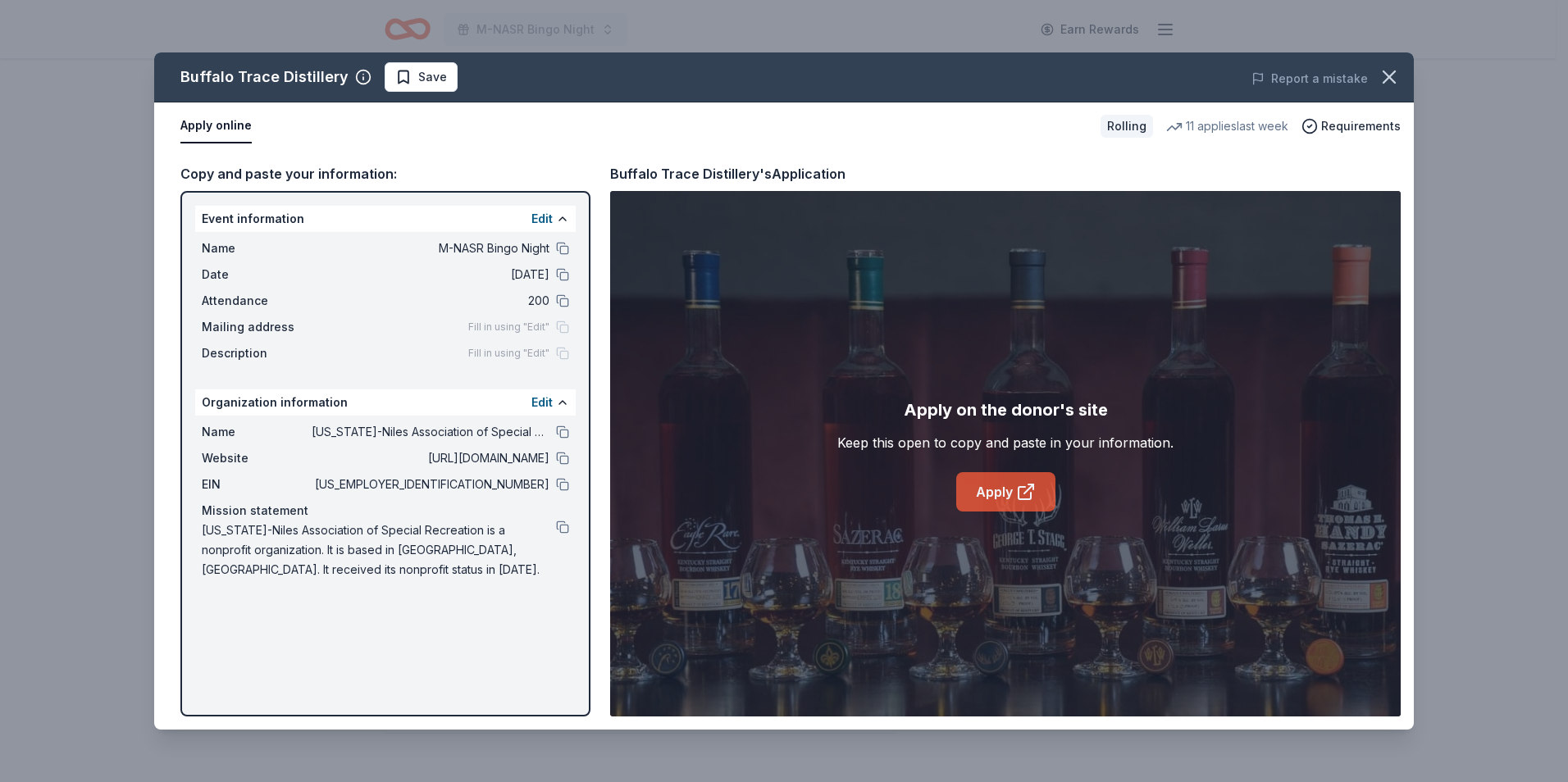
click at [1009, 493] on link "Apply" at bounding box center [1006, 492] width 99 height 39
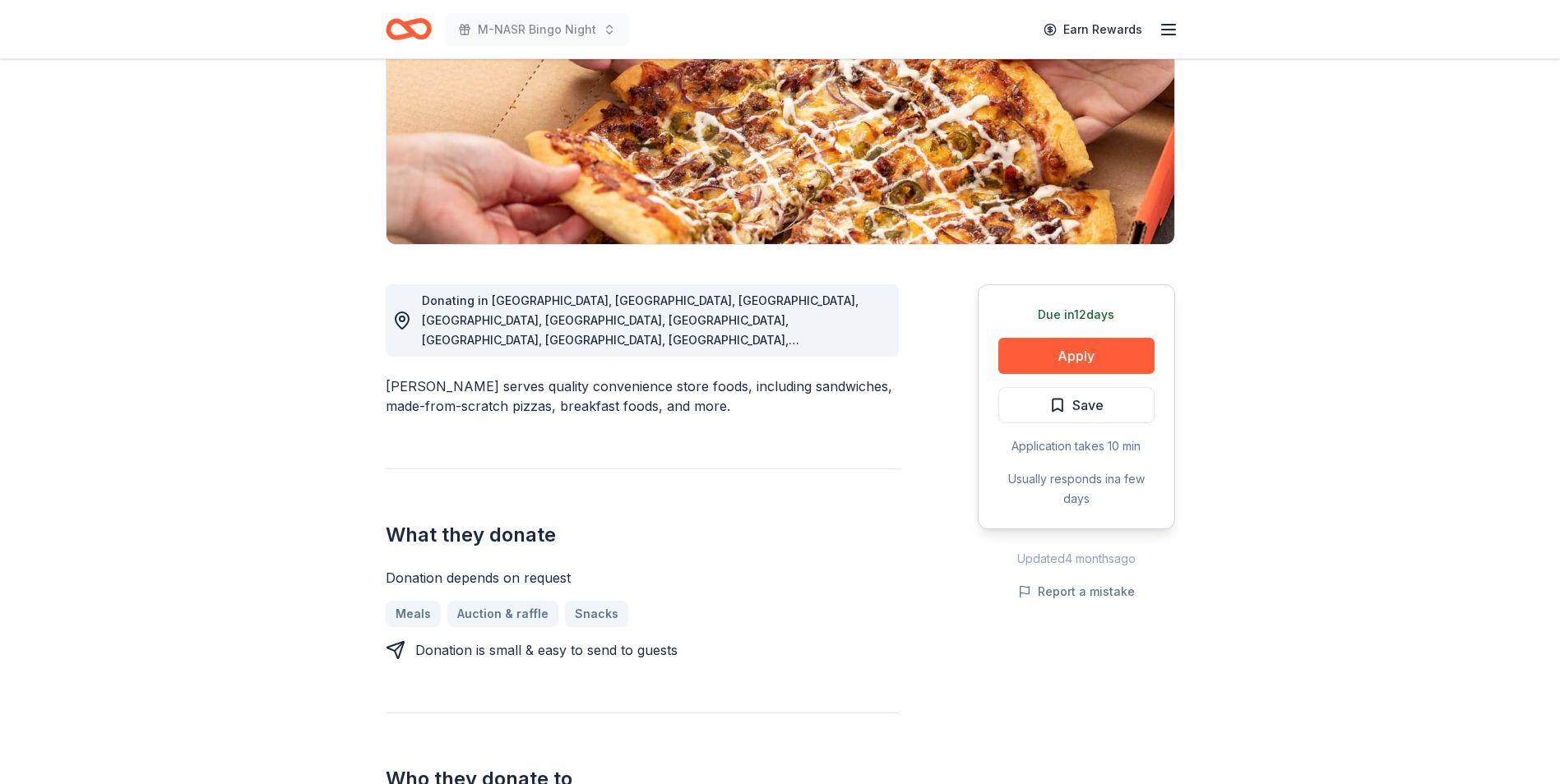
scroll to position [246, 0]
